Goal: Communication & Community: Share content

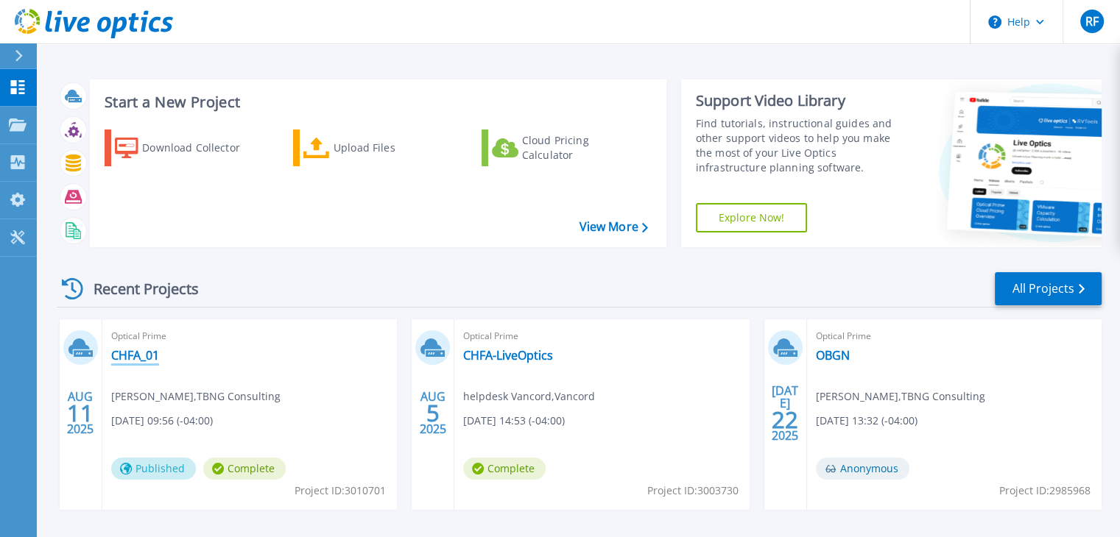
click at [127, 352] on link "CHFA_01" at bounding box center [135, 355] width 48 height 15
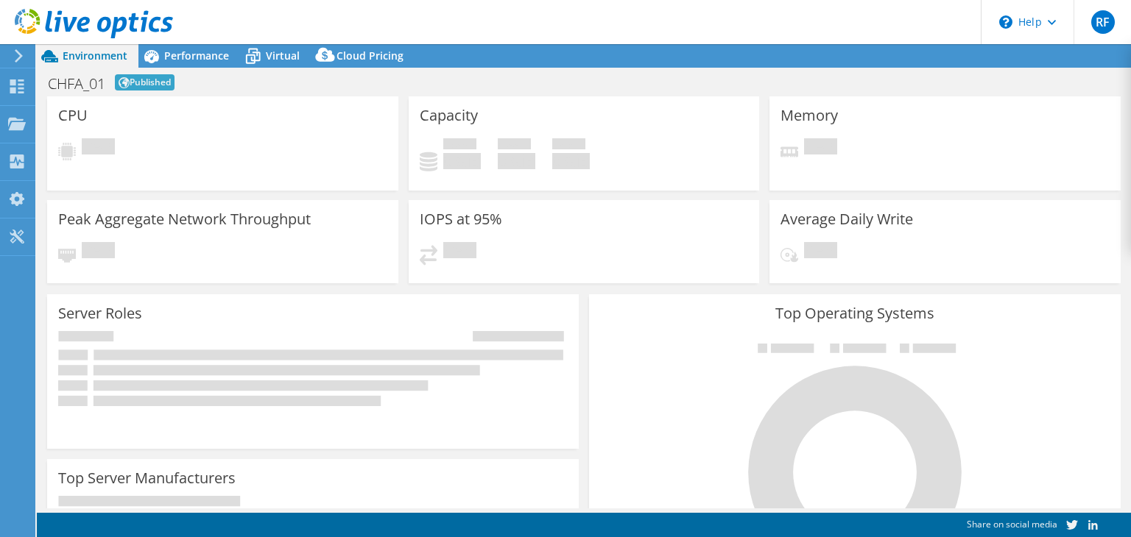
select select "USD"
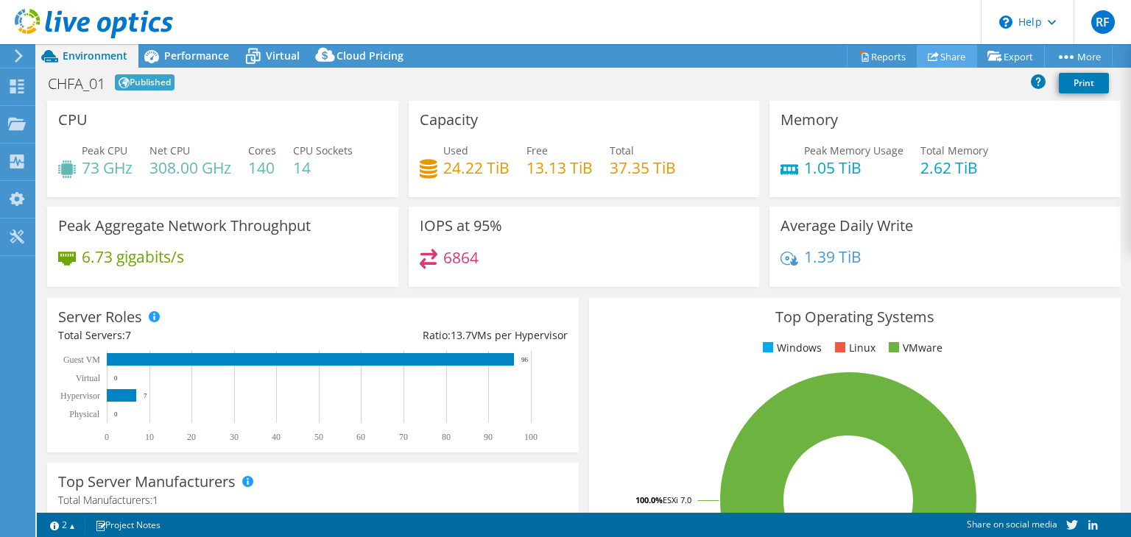
click at [946, 57] on link "Share" at bounding box center [947, 56] width 60 height 23
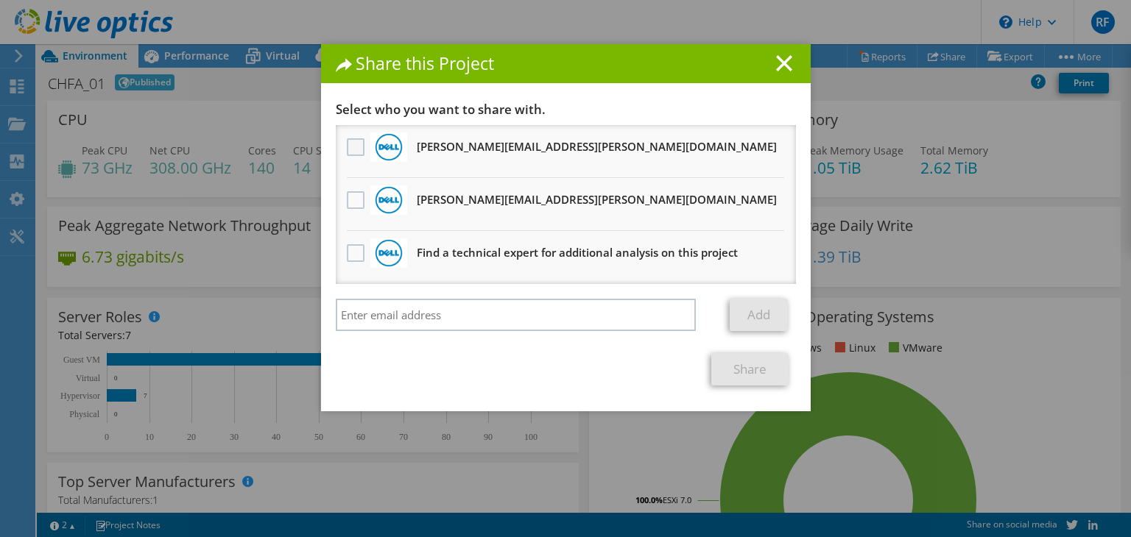
click at [351, 148] on label at bounding box center [357, 147] width 21 height 18
click at [0, 0] on input "checkbox" at bounding box center [0, 0] width 0 height 0
click at [760, 363] on link "Share" at bounding box center [749, 369] width 77 height 32
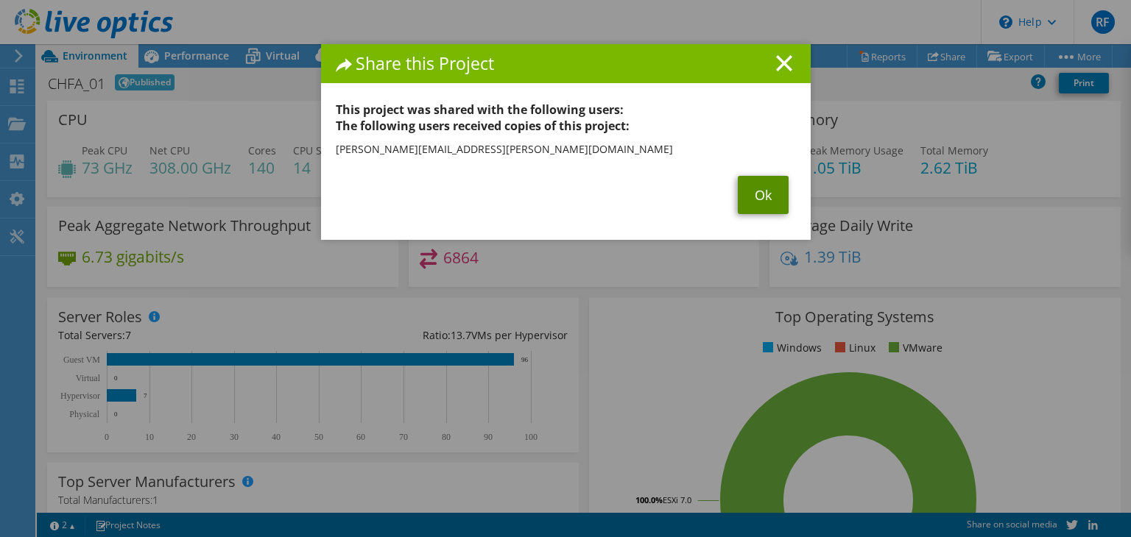
click at [760, 202] on link "Ok" at bounding box center [763, 195] width 51 height 38
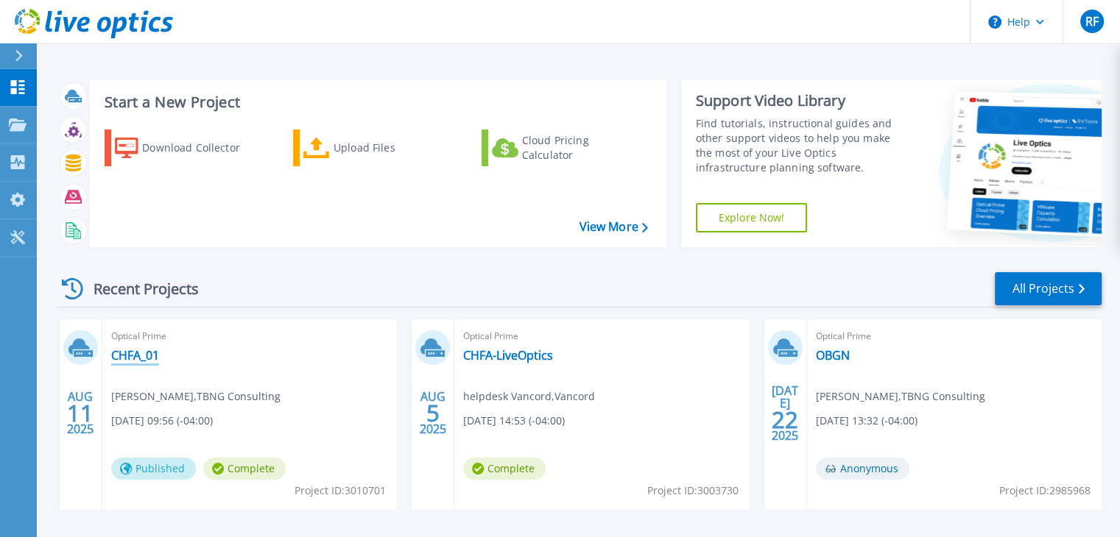
click at [132, 348] on link "CHFA_01" at bounding box center [135, 355] width 48 height 15
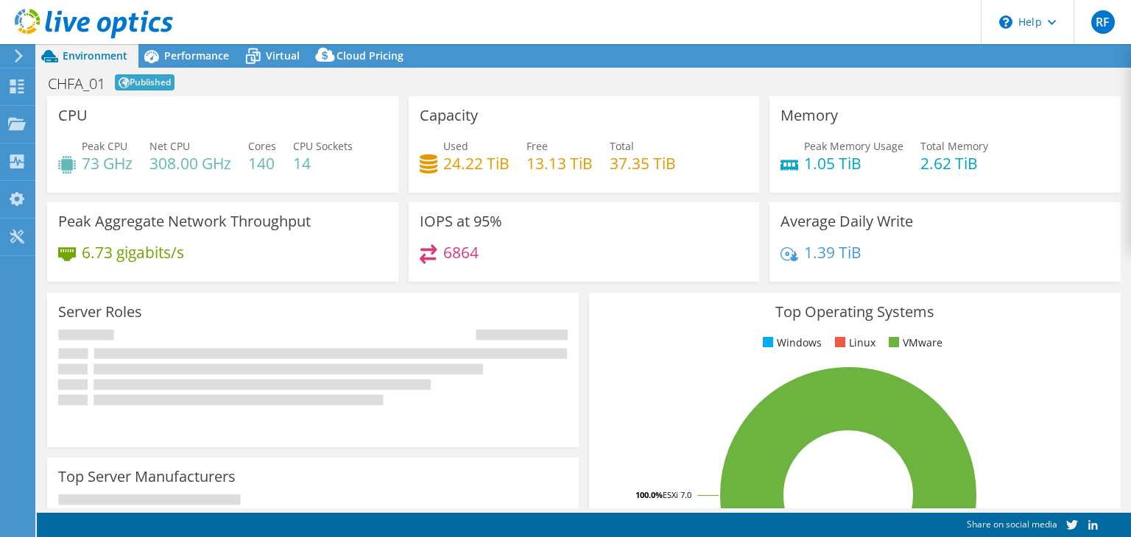
select select "USD"
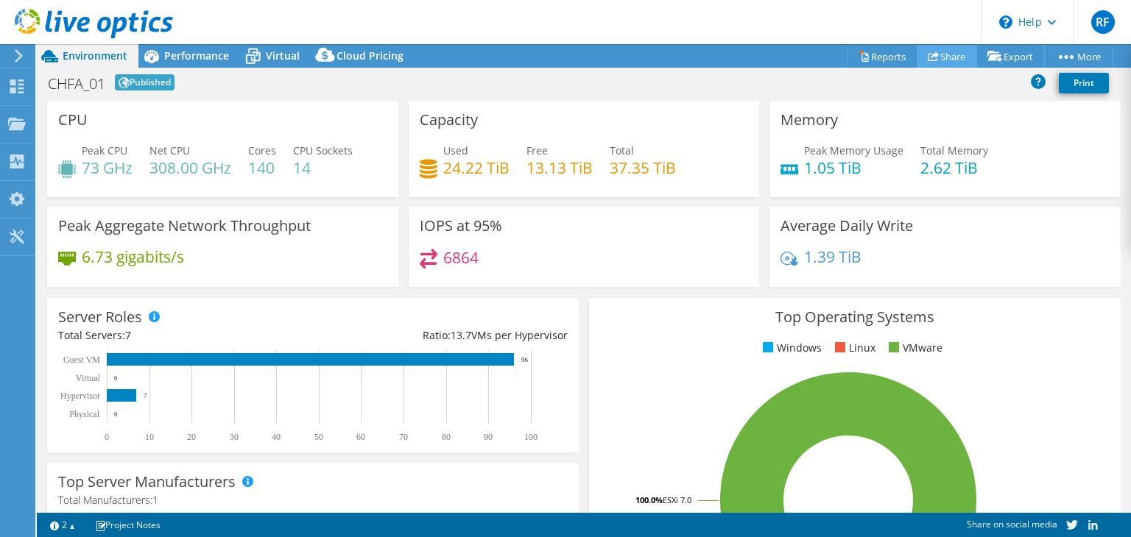
click at [937, 52] on link "Share" at bounding box center [947, 56] width 60 height 23
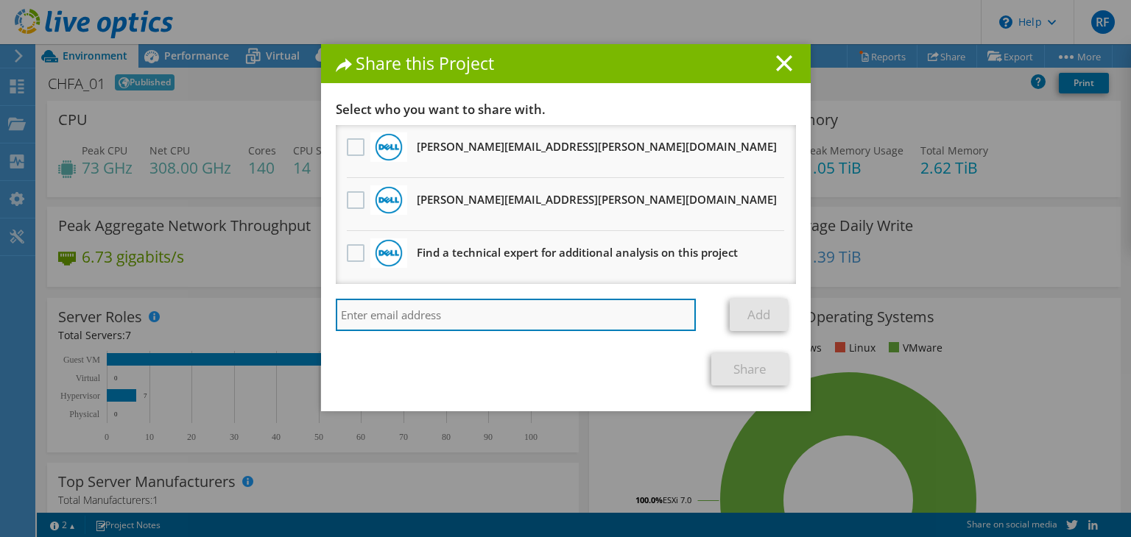
click at [462, 316] on input "search" at bounding box center [516, 315] width 361 height 32
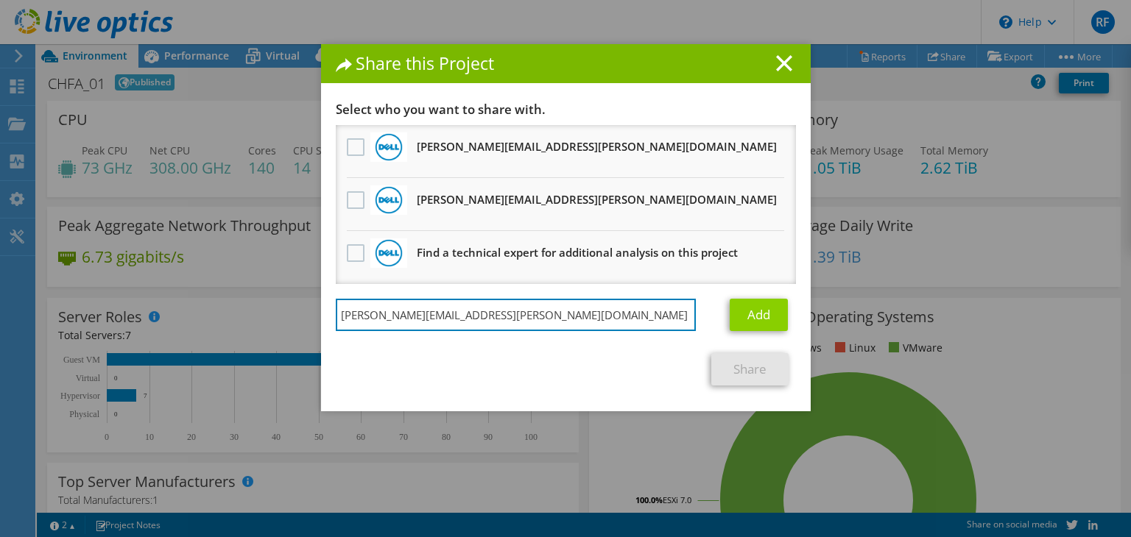
type input "chester.woods@dell.com"
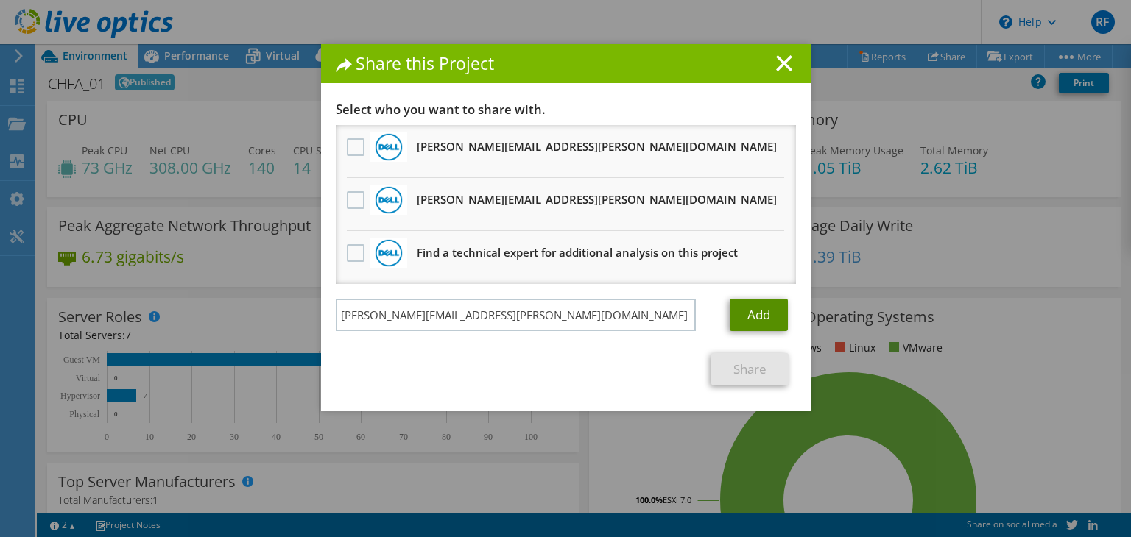
click at [776, 310] on link "Add" at bounding box center [759, 315] width 58 height 32
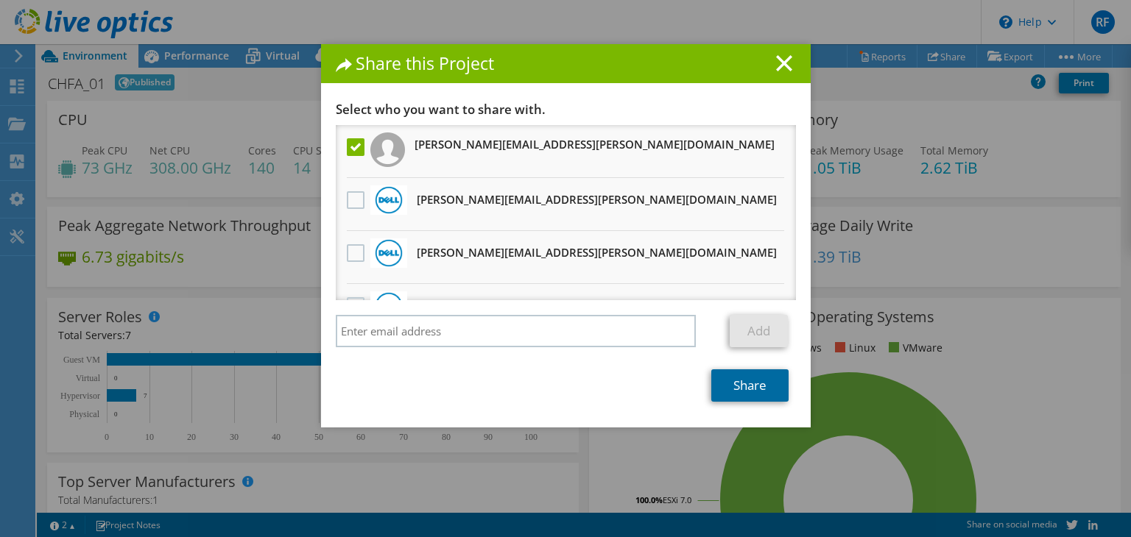
click at [747, 387] on link "Share" at bounding box center [749, 386] width 77 height 32
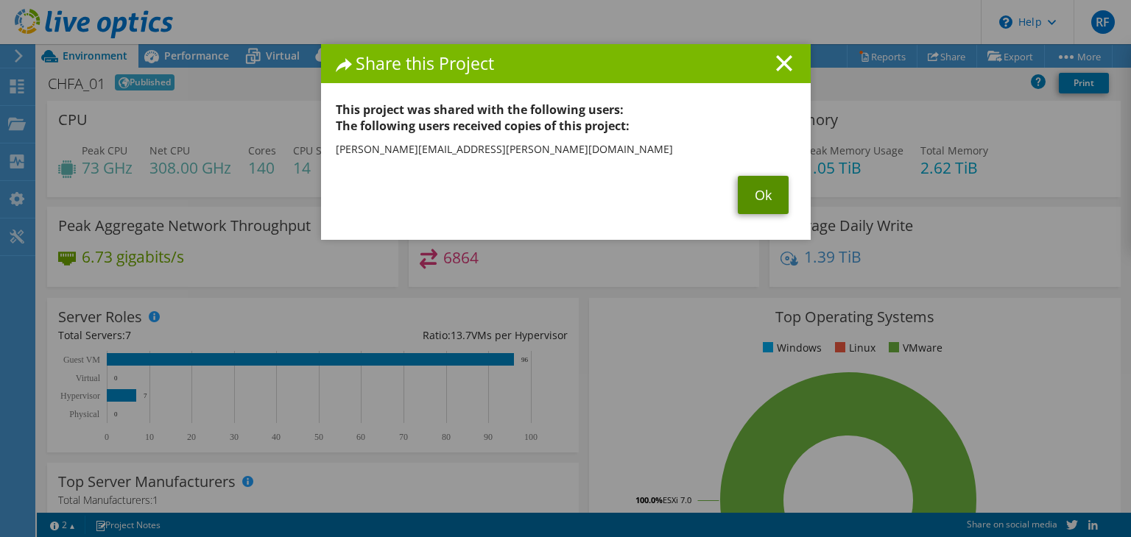
click at [761, 196] on link "Ok" at bounding box center [763, 195] width 51 height 38
